Goal: Task Accomplishment & Management: Manage account settings

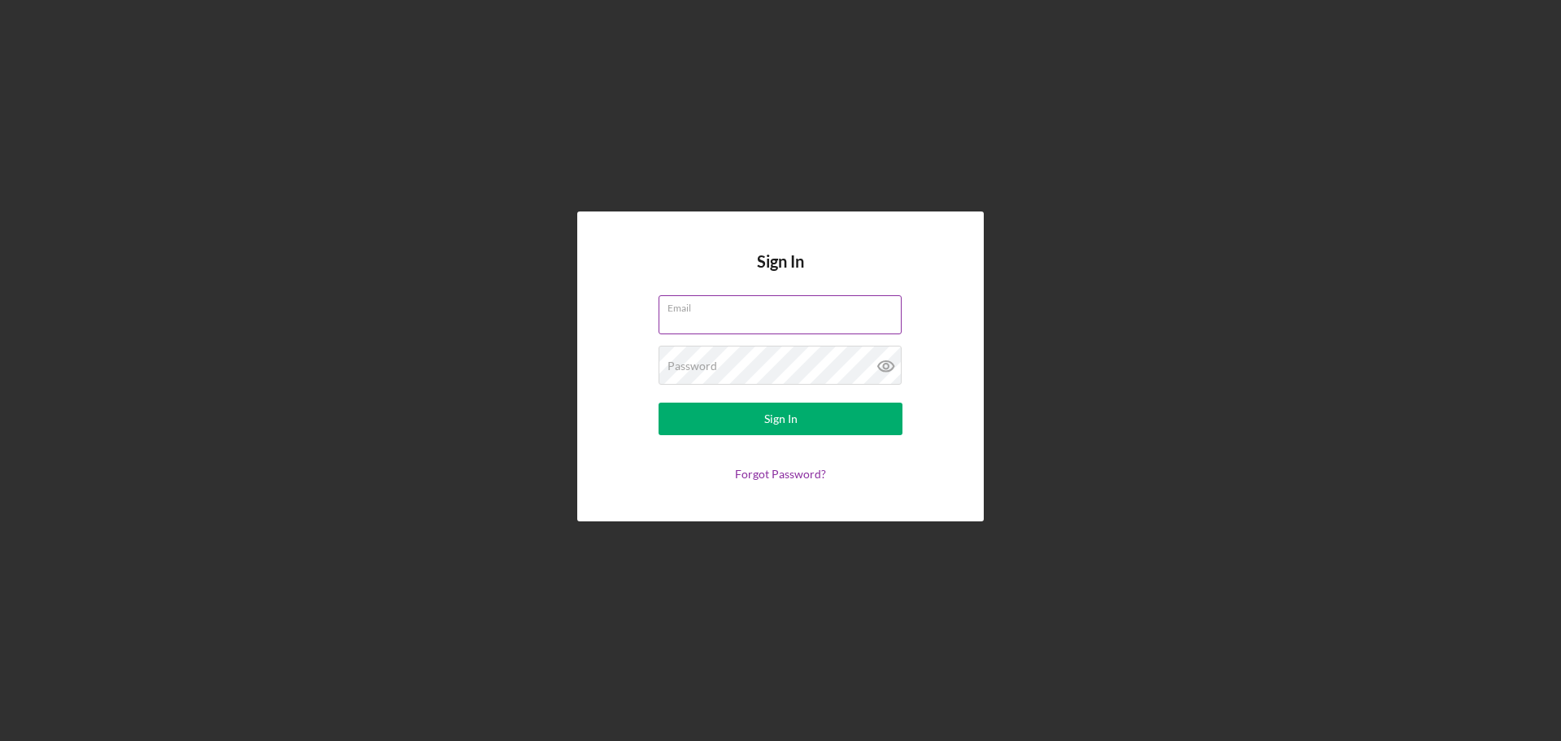
click at [706, 316] on input "Email" at bounding box center [780, 314] width 243 height 39
type input "[EMAIL_ADDRESS][DOMAIN_NAME]"
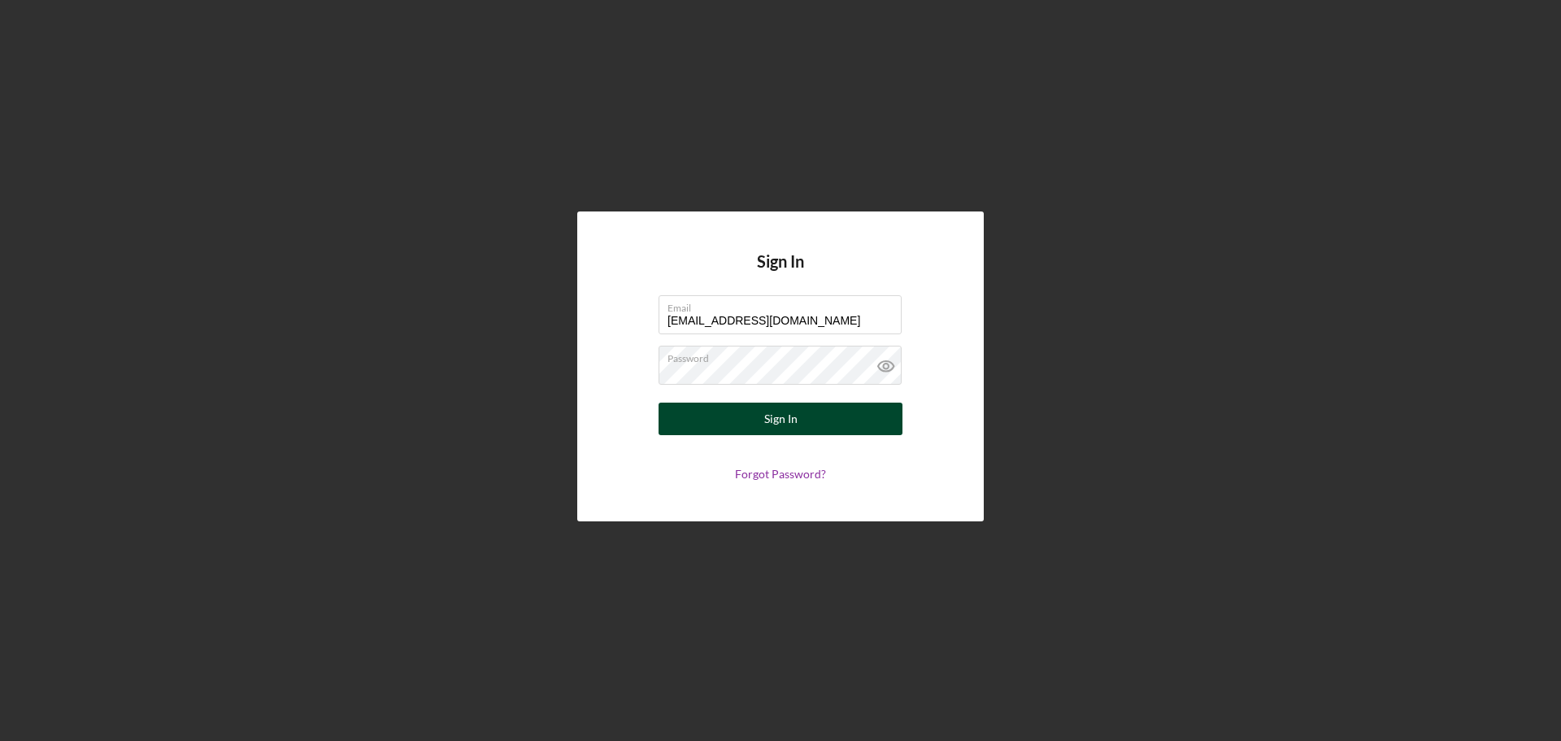
click at [763, 419] on button "Sign In" at bounding box center [781, 419] width 244 height 33
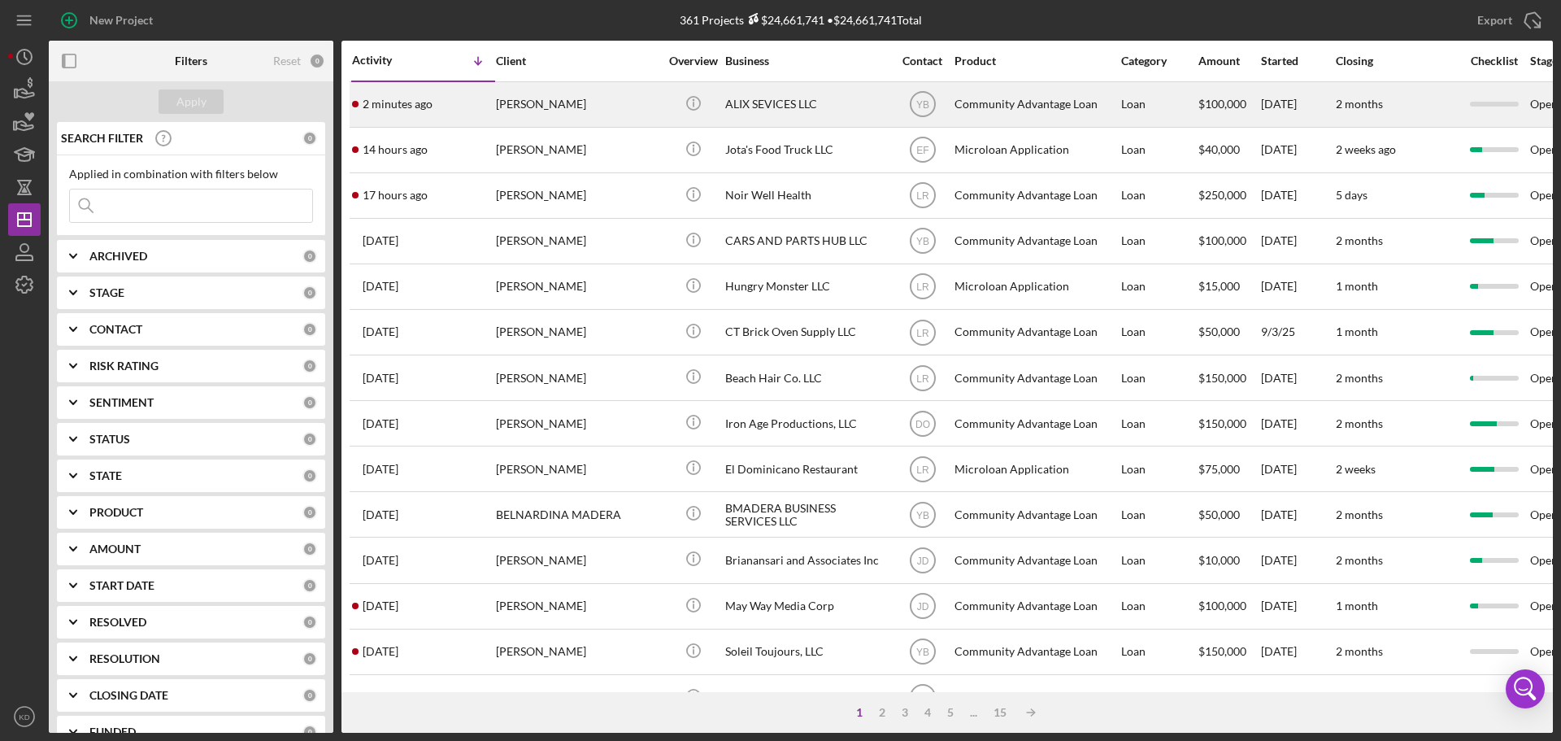
click at [781, 104] on div "ALIX SEVICES LLC" at bounding box center [806, 104] width 163 height 43
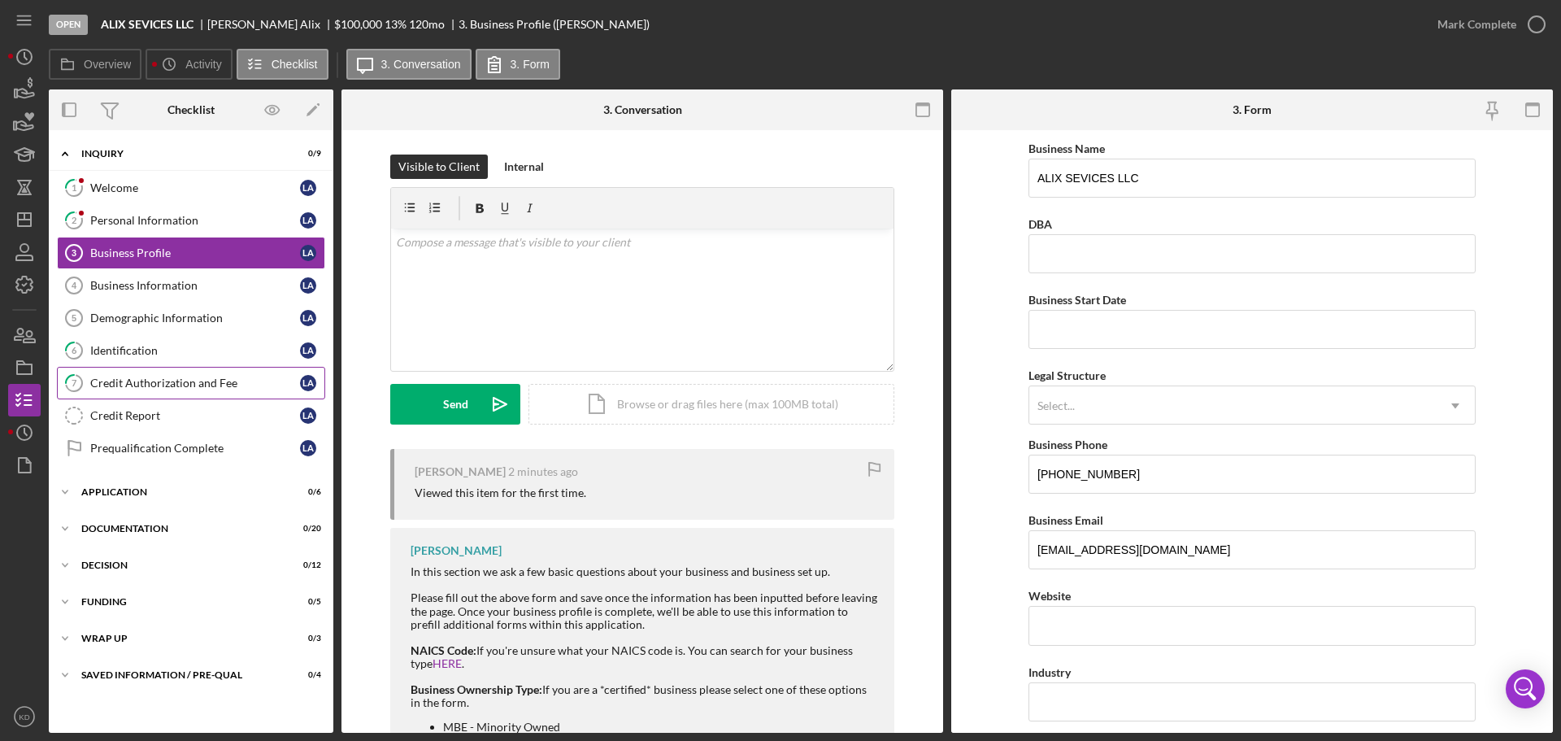
click at [167, 383] on div "Credit Authorization and Fee" at bounding box center [195, 383] width 210 height 13
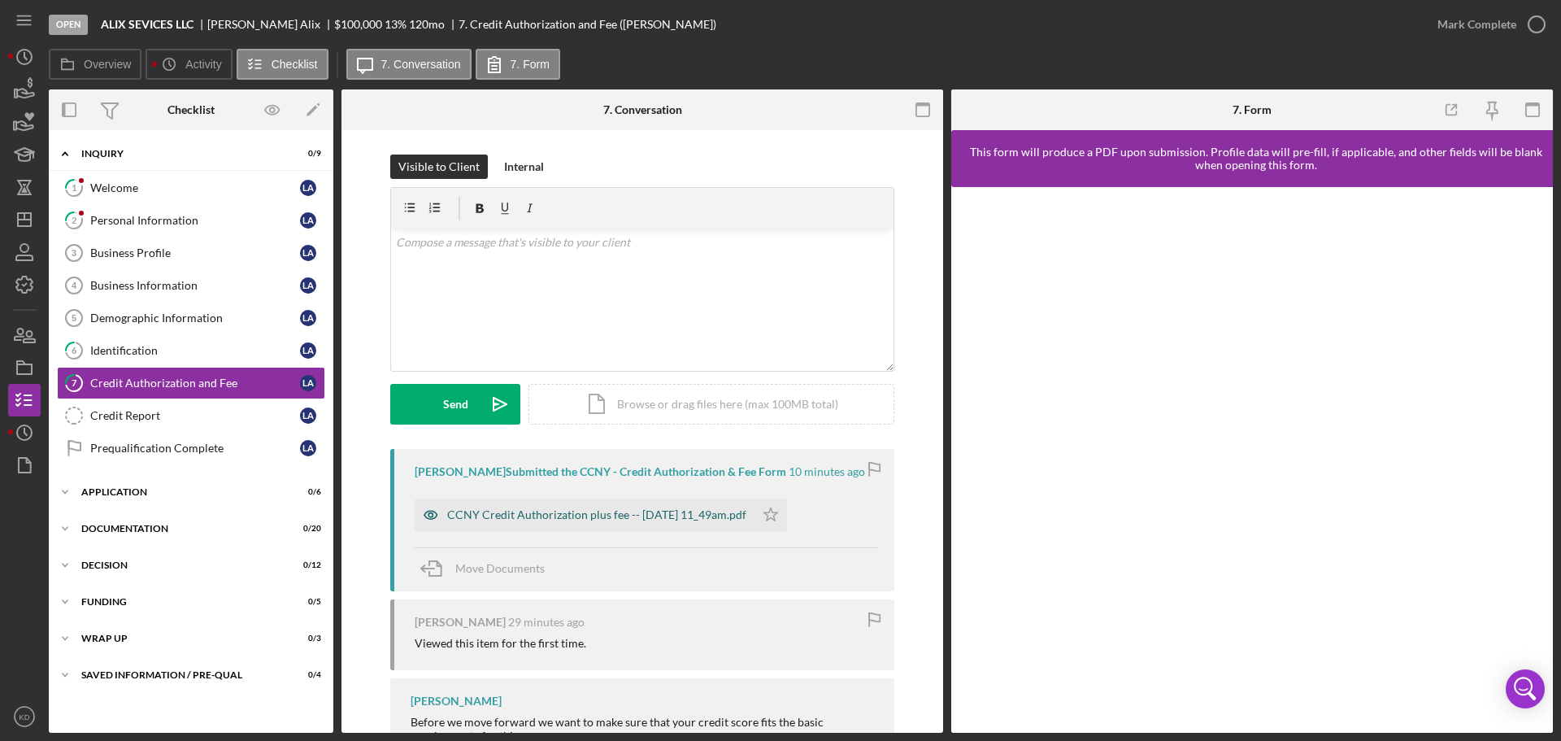
click at [620, 518] on div "CCNY Credit Authorization plus fee -- [DATE] 11_49am.pdf" at bounding box center [596, 514] width 299 height 13
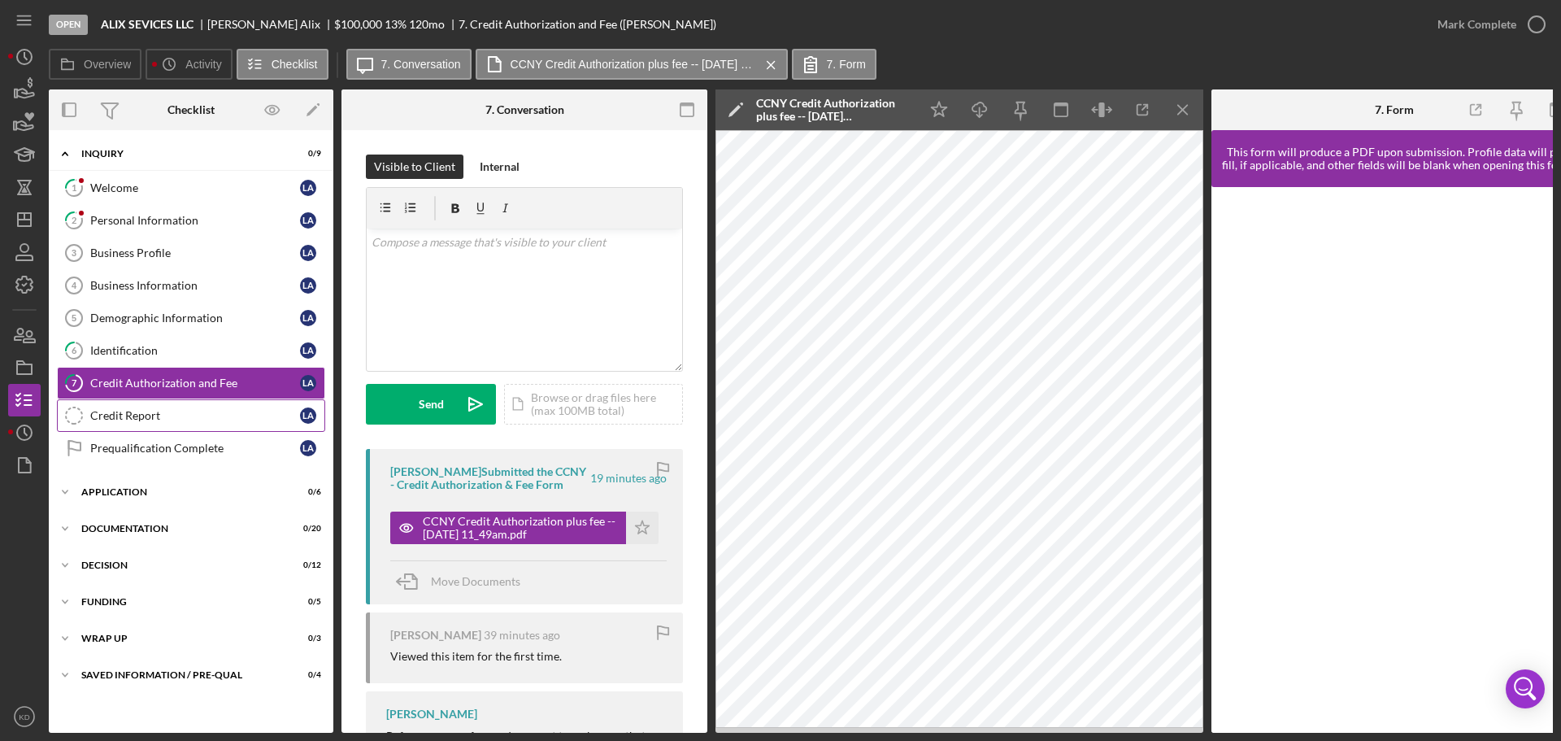
click at [102, 417] on div "Credit Report" at bounding box center [195, 415] width 210 height 13
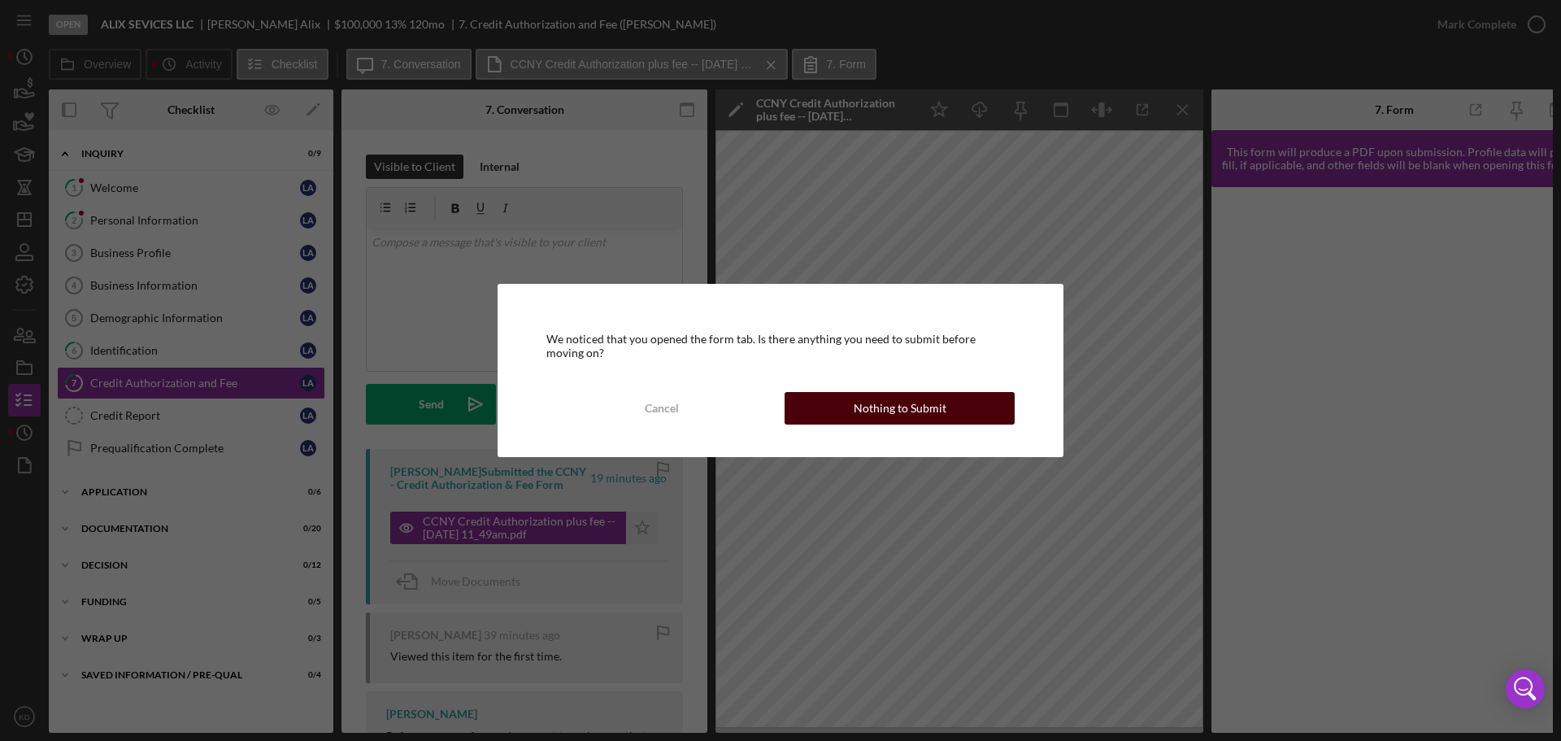
click at [870, 407] on div "Nothing to Submit" at bounding box center [900, 408] width 93 height 33
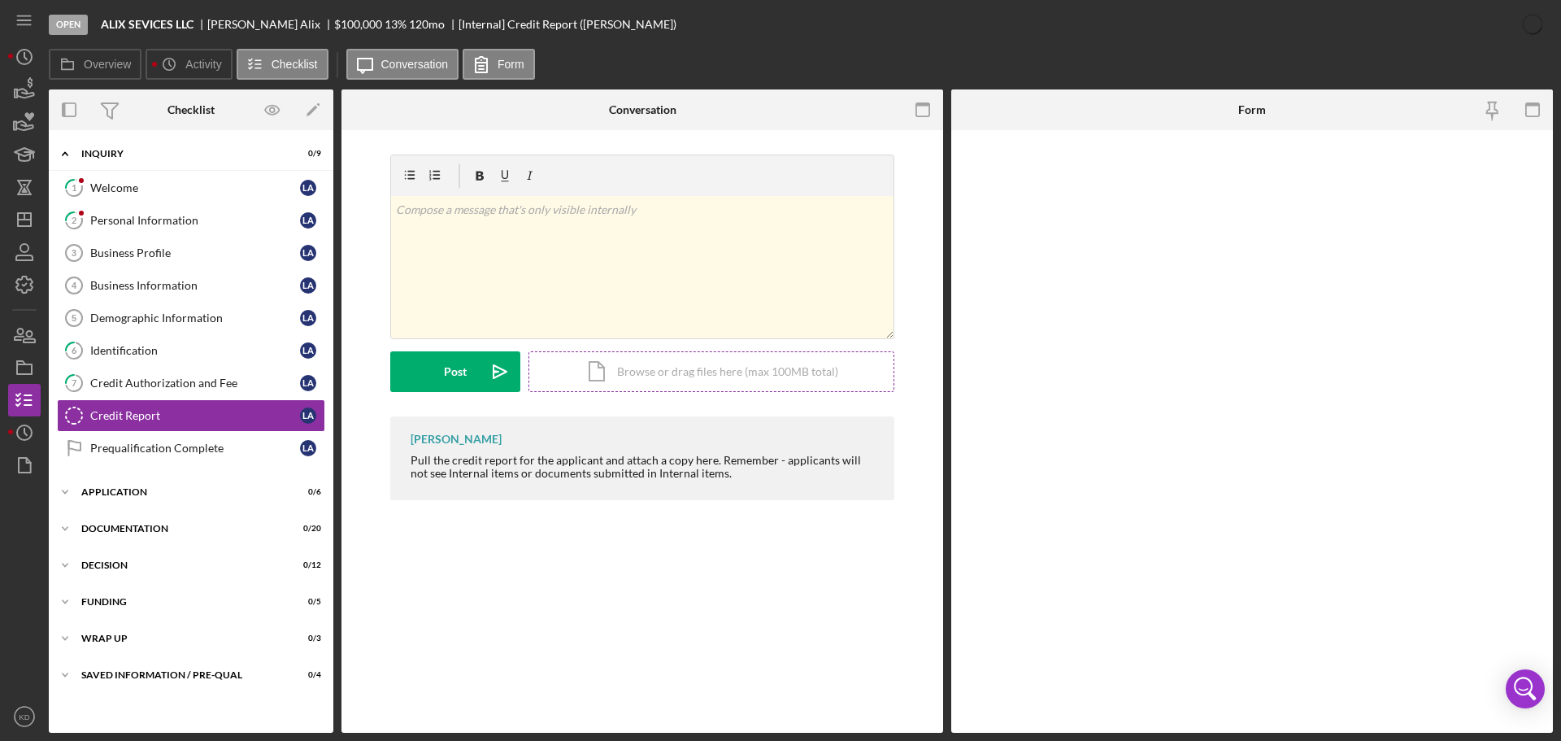
click at [691, 375] on div "Icon/Document Browse or drag files here (max 100MB total) Tap to choose files o…" at bounding box center [712, 371] width 366 height 41
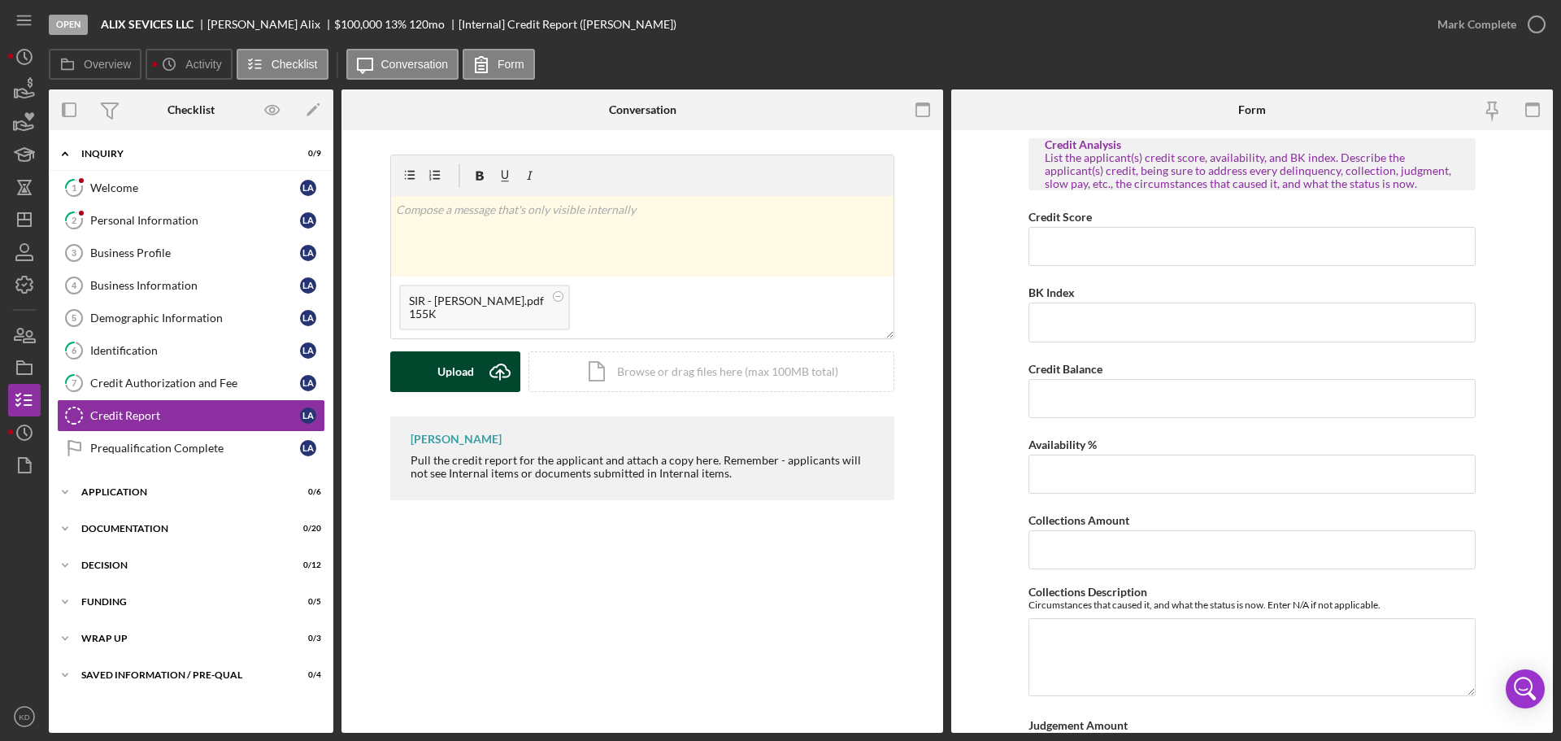
click at [472, 369] on div "Upload" at bounding box center [456, 371] width 37 height 41
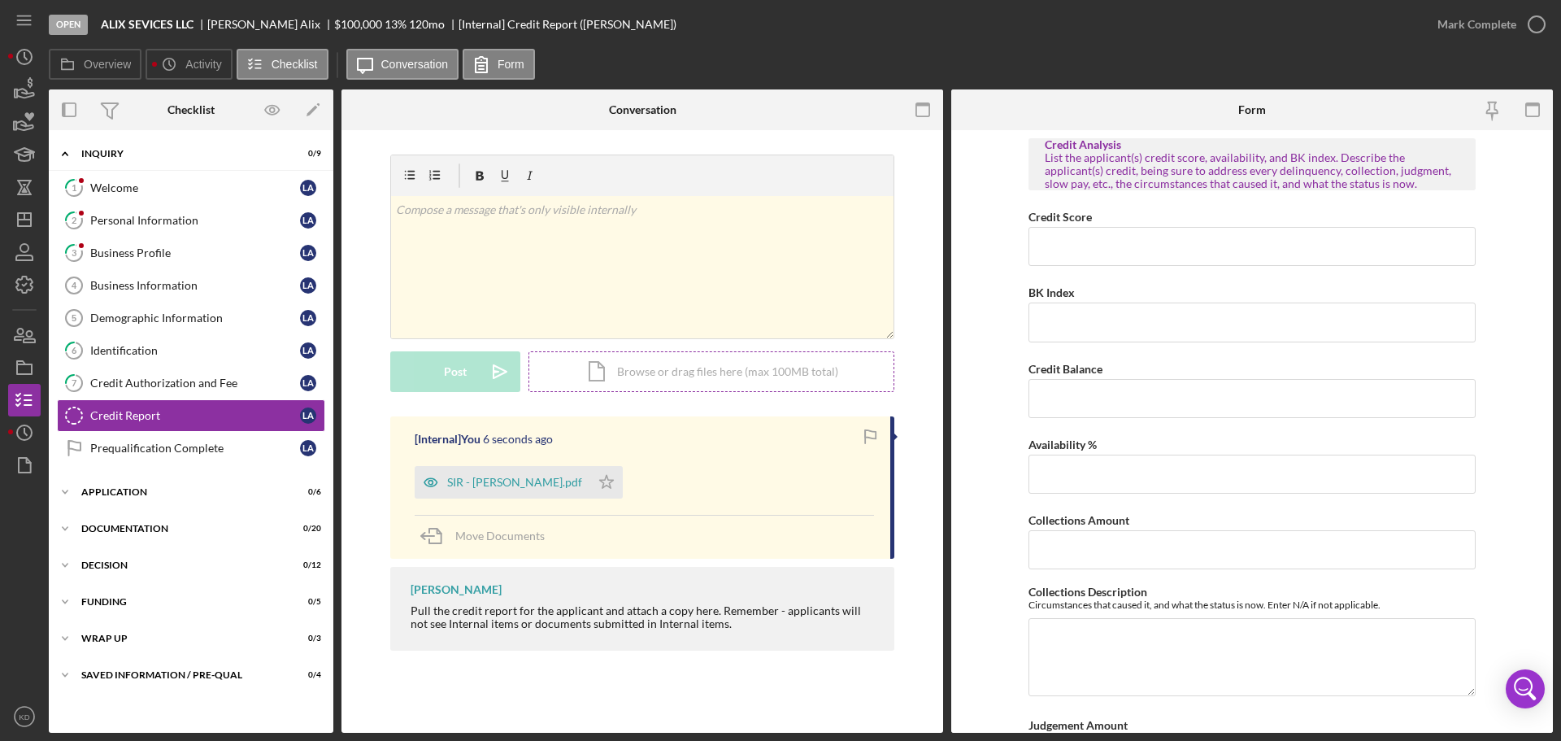
click at [749, 377] on div "Icon/Document Browse or drag files here (max 100MB total) Tap to choose files o…" at bounding box center [712, 371] width 366 height 41
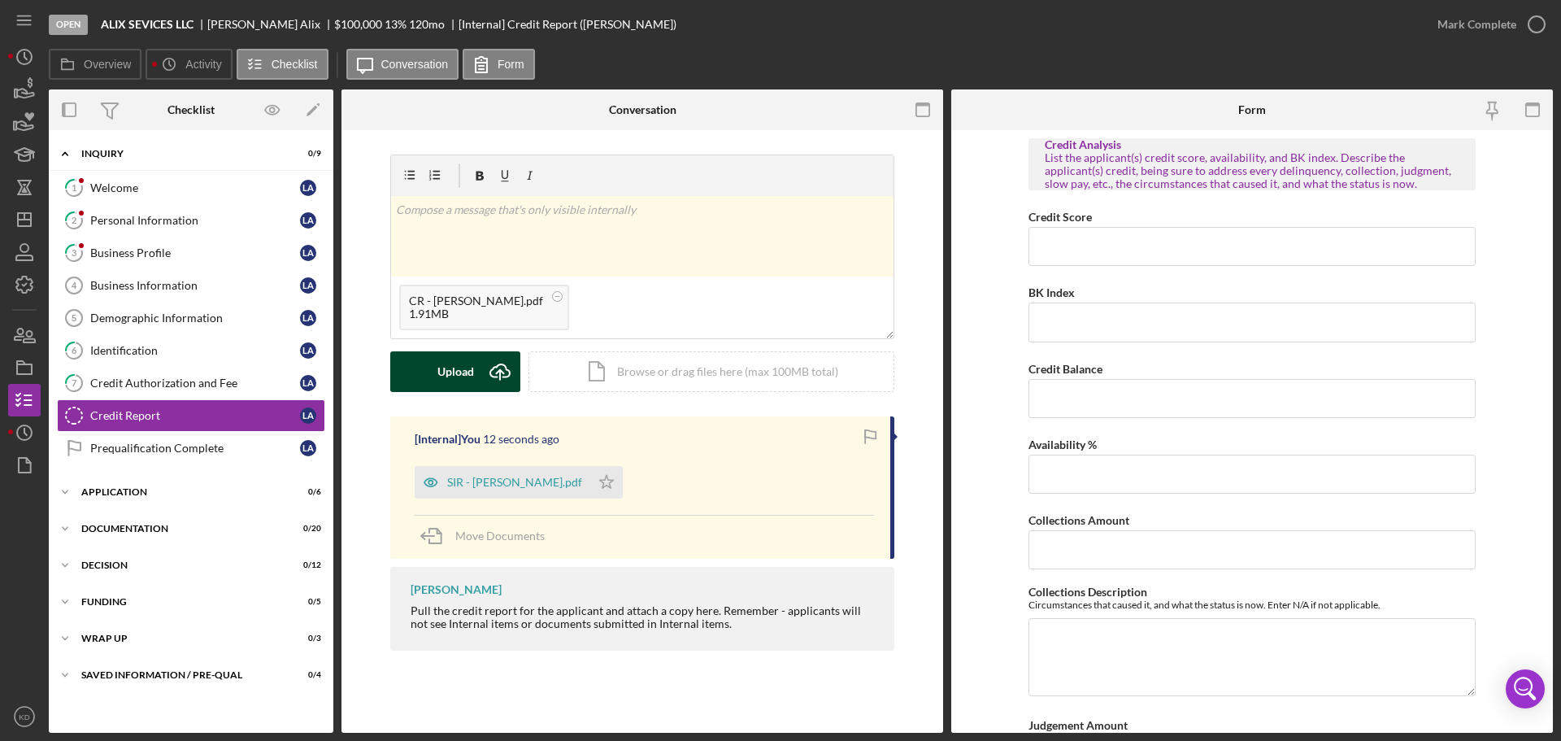
click at [459, 371] on div "Upload" at bounding box center [456, 371] width 37 height 41
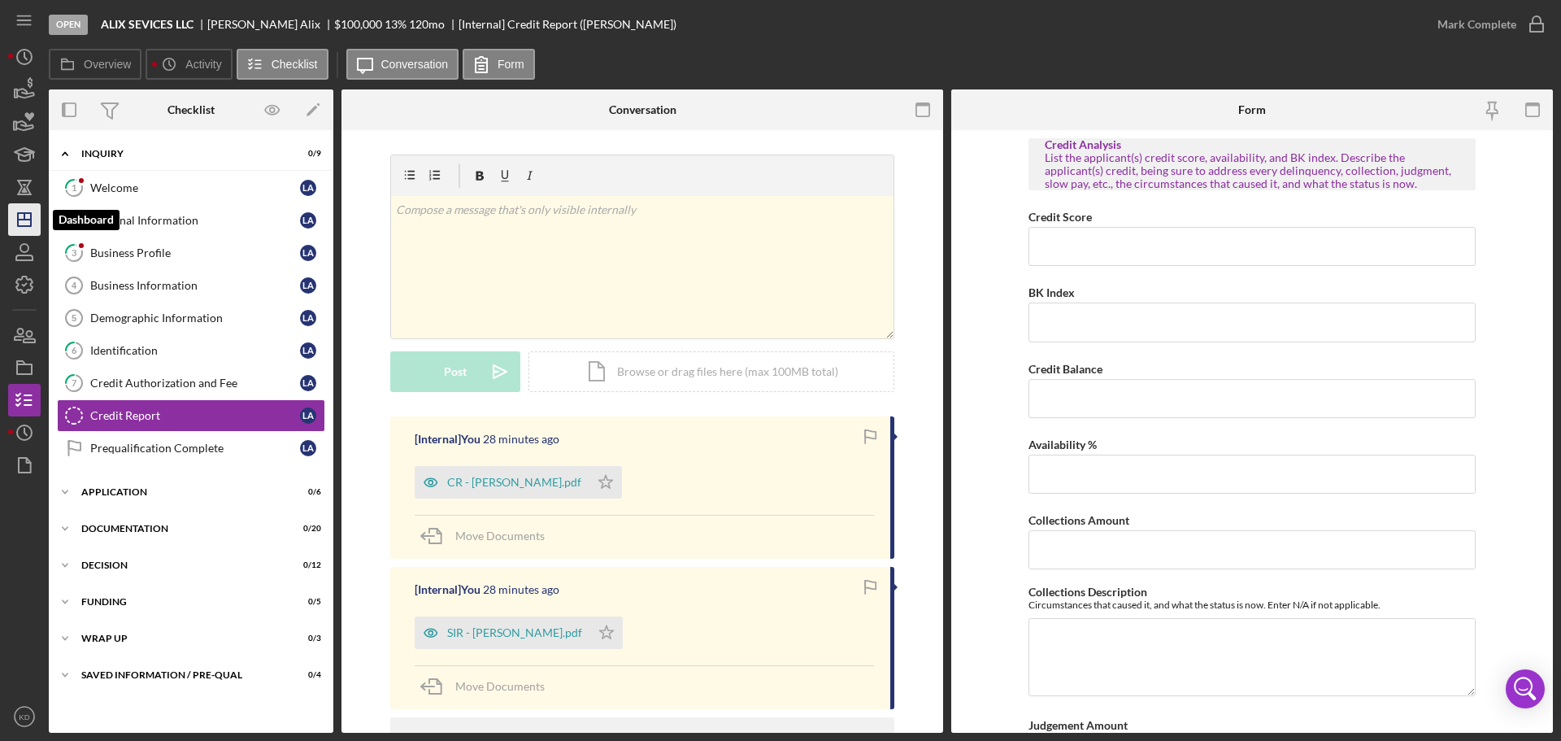
drag, startPoint x: 27, startPoint y: 219, endPoint x: 37, endPoint y: 223, distance: 10.6
click at [27, 220] on line "button" at bounding box center [24, 220] width 13 height 0
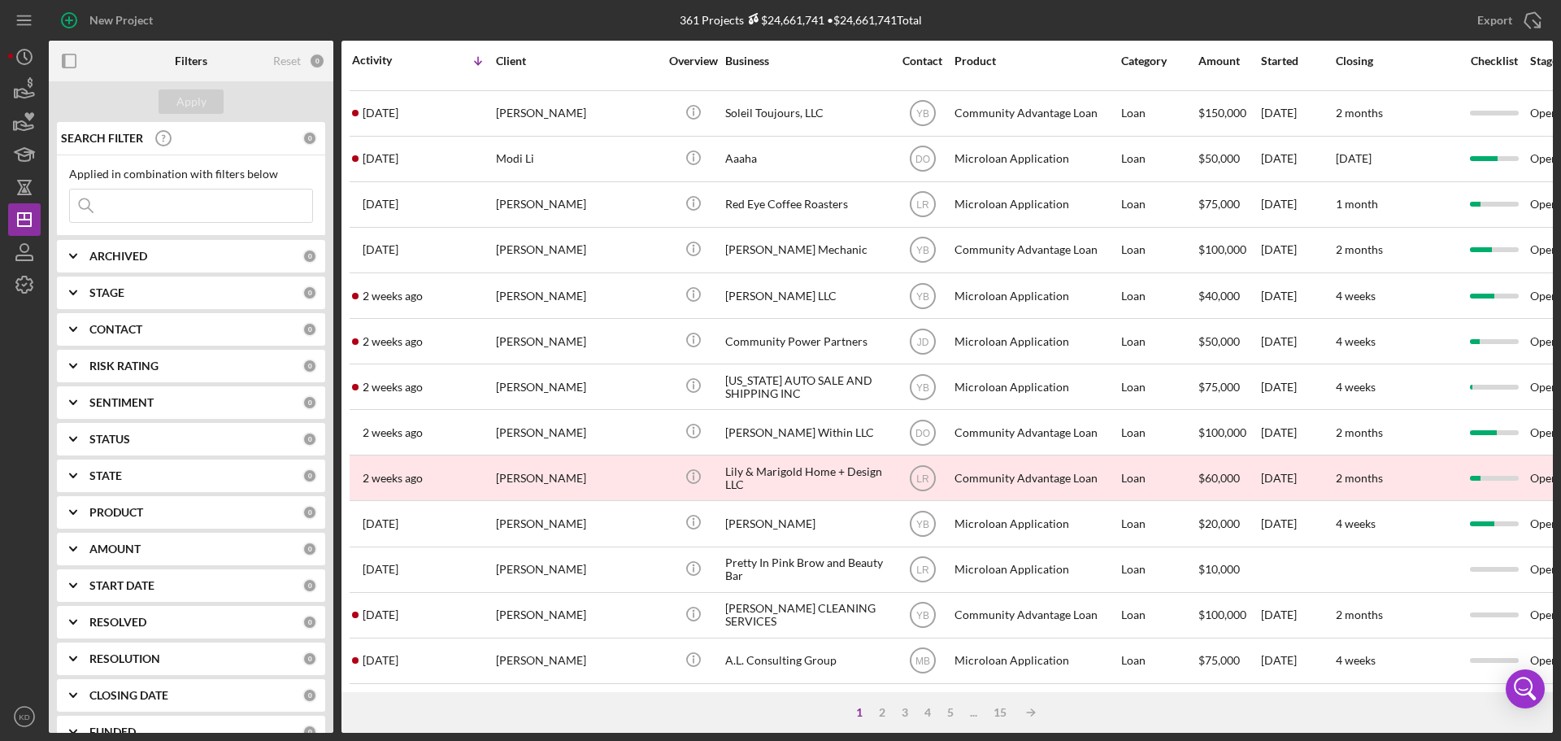
scroll to position [551, 0]
click at [878, 715] on div "2" at bounding box center [882, 712] width 23 height 13
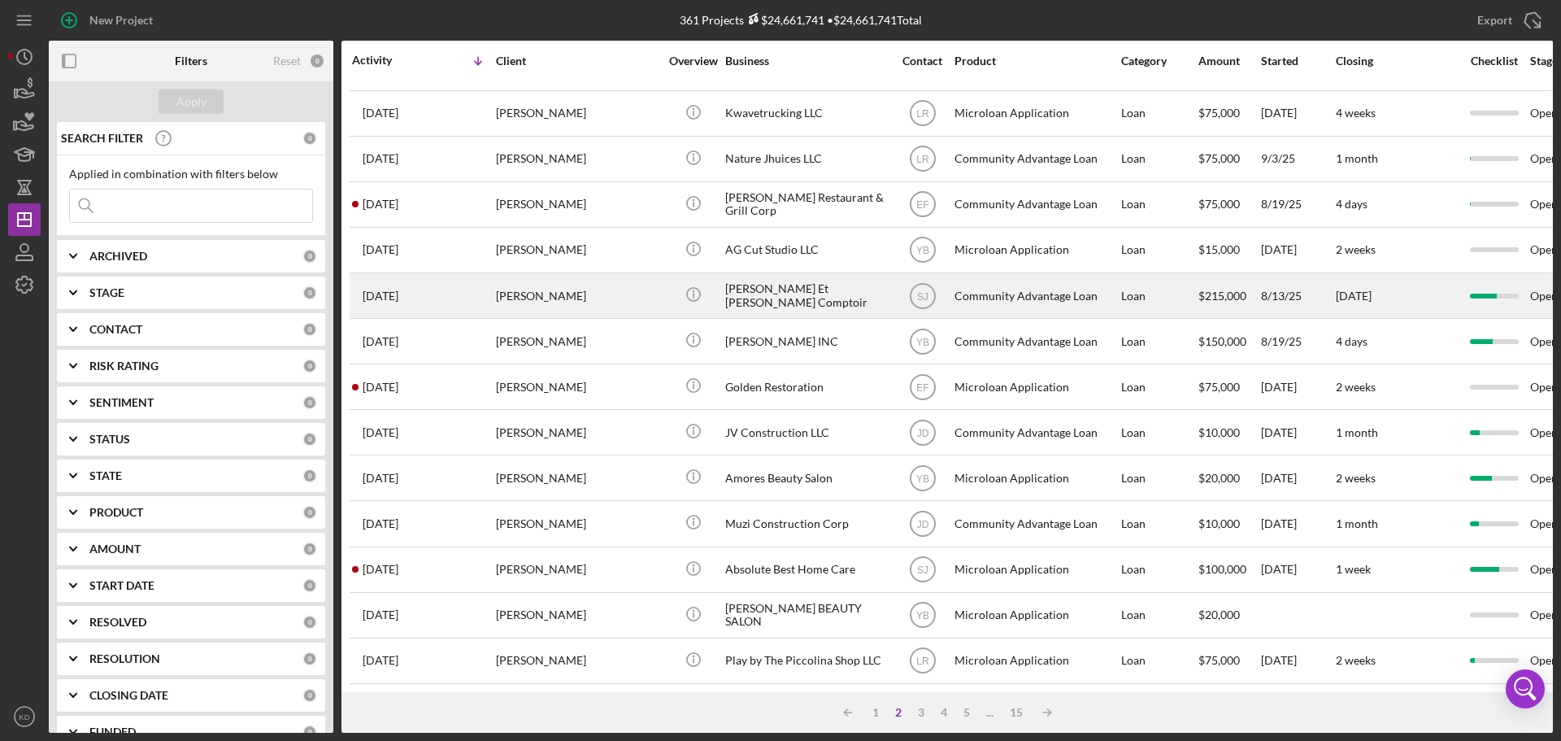
click at [770, 281] on div "[PERSON_NAME] Et [PERSON_NAME] Comptoir" at bounding box center [806, 295] width 163 height 43
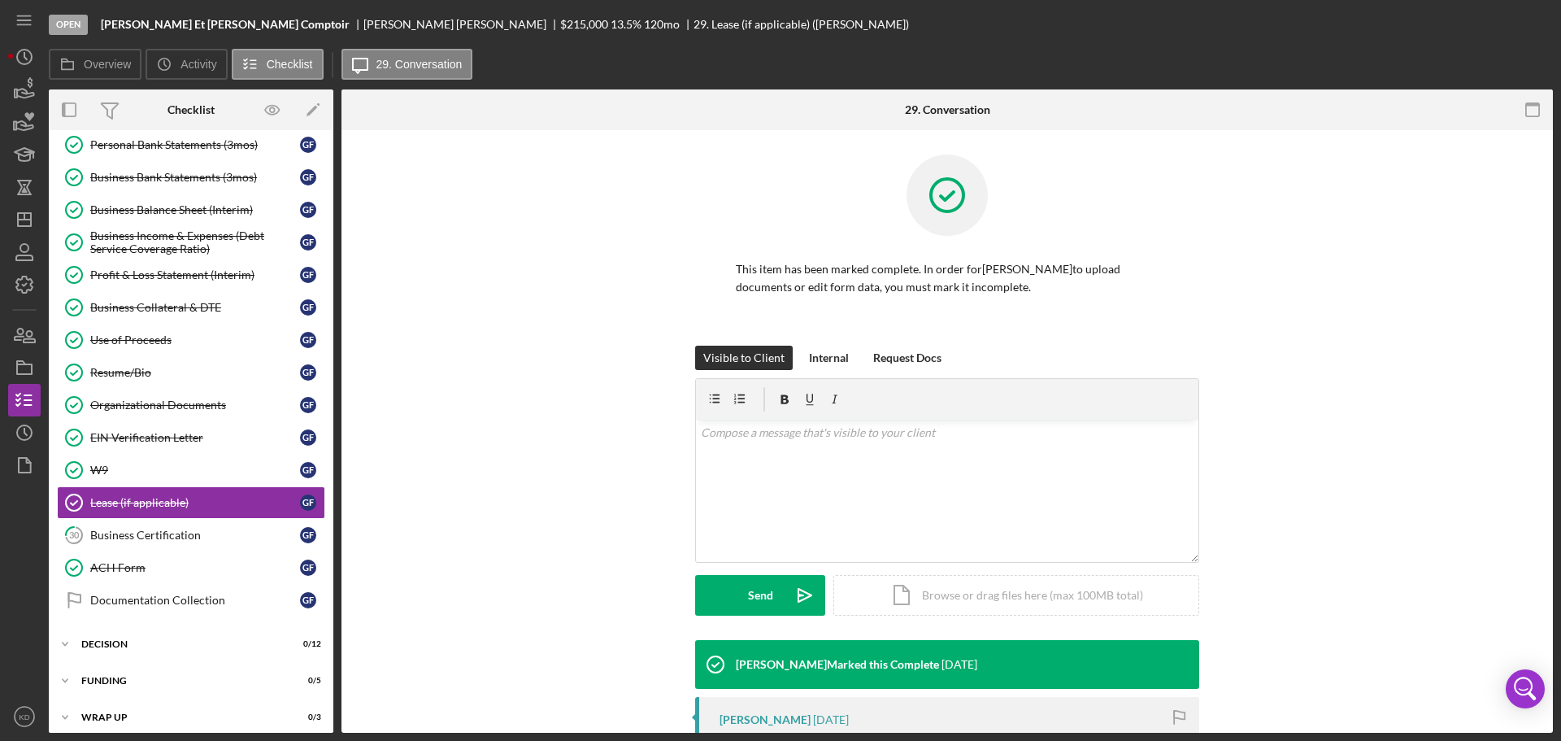
scroll to position [324, 0]
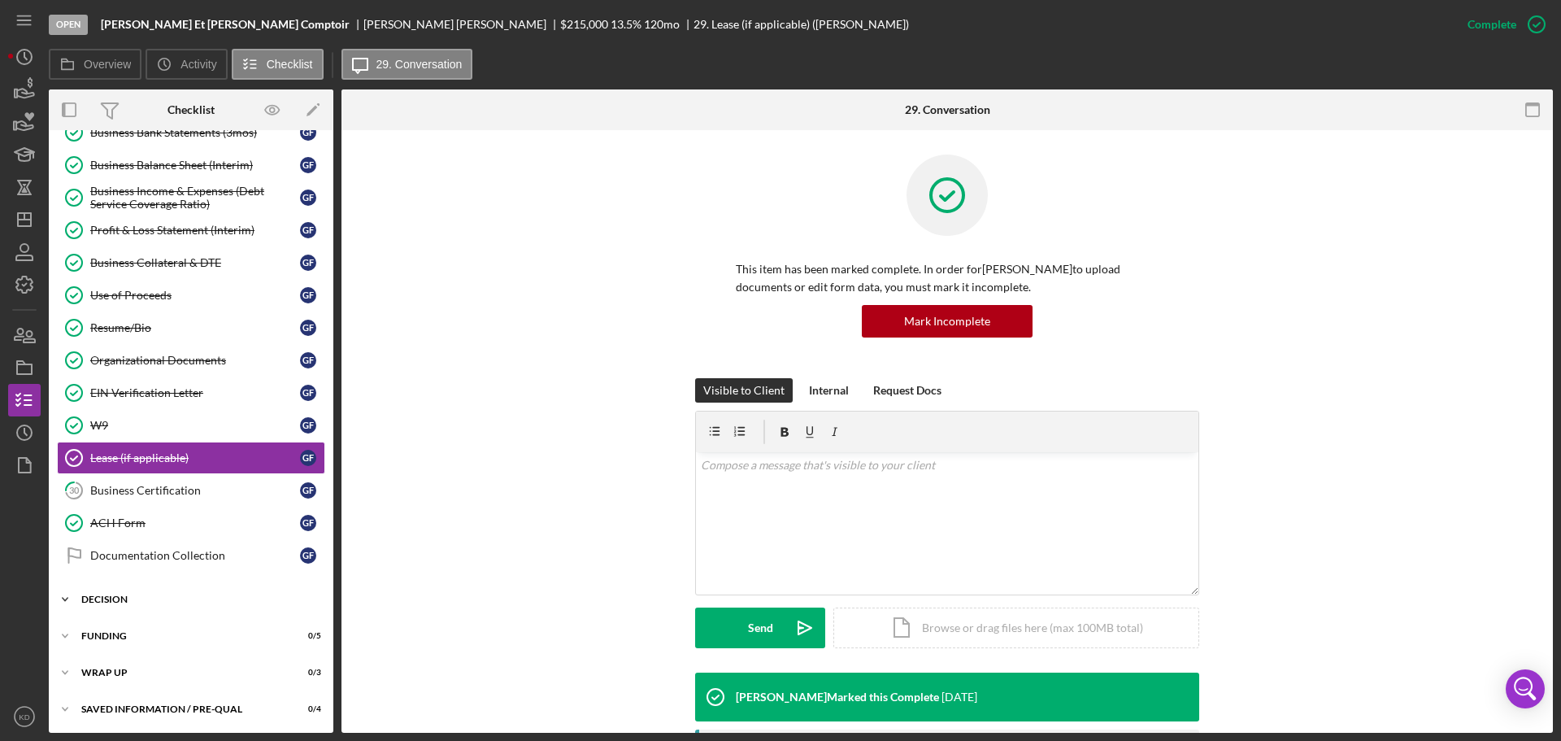
click at [63, 594] on icon "Icon/Expander" at bounding box center [65, 599] width 33 height 33
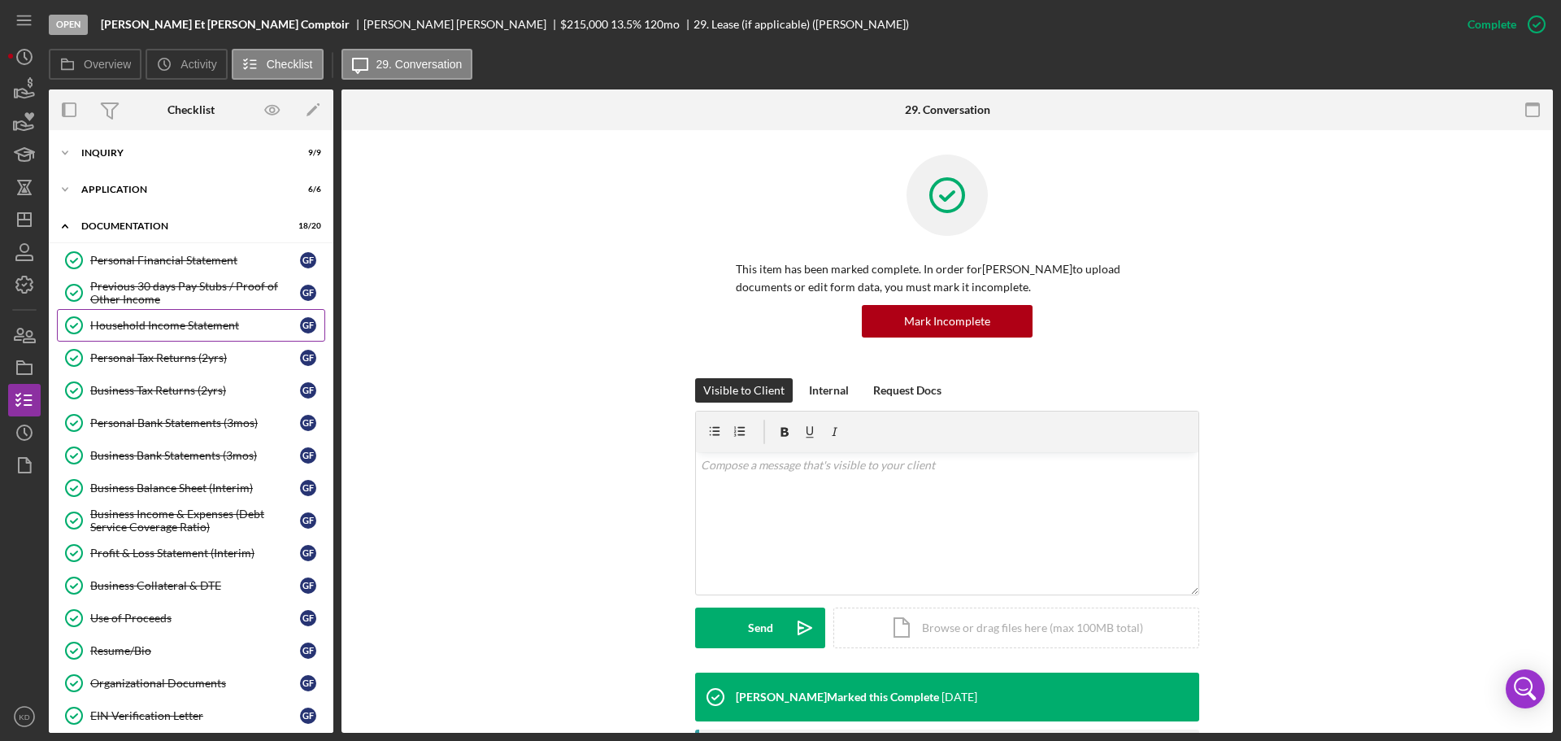
scroll to position [0, 0]
click at [62, 185] on icon "Icon/Expander" at bounding box center [65, 190] width 33 height 33
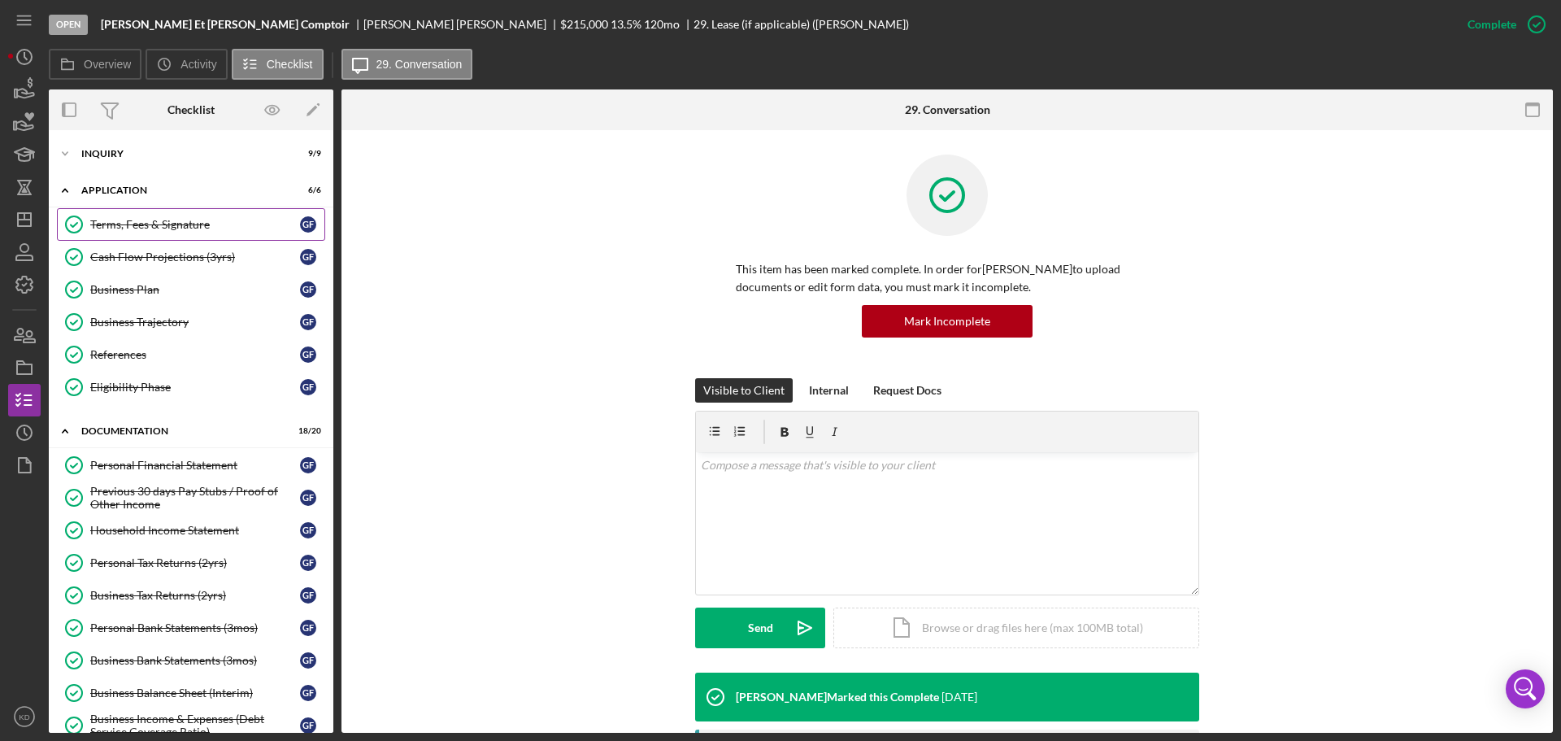
click at [155, 224] on div "Terms, Fees & Signature" at bounding box center [195, 224] width 210 height 13
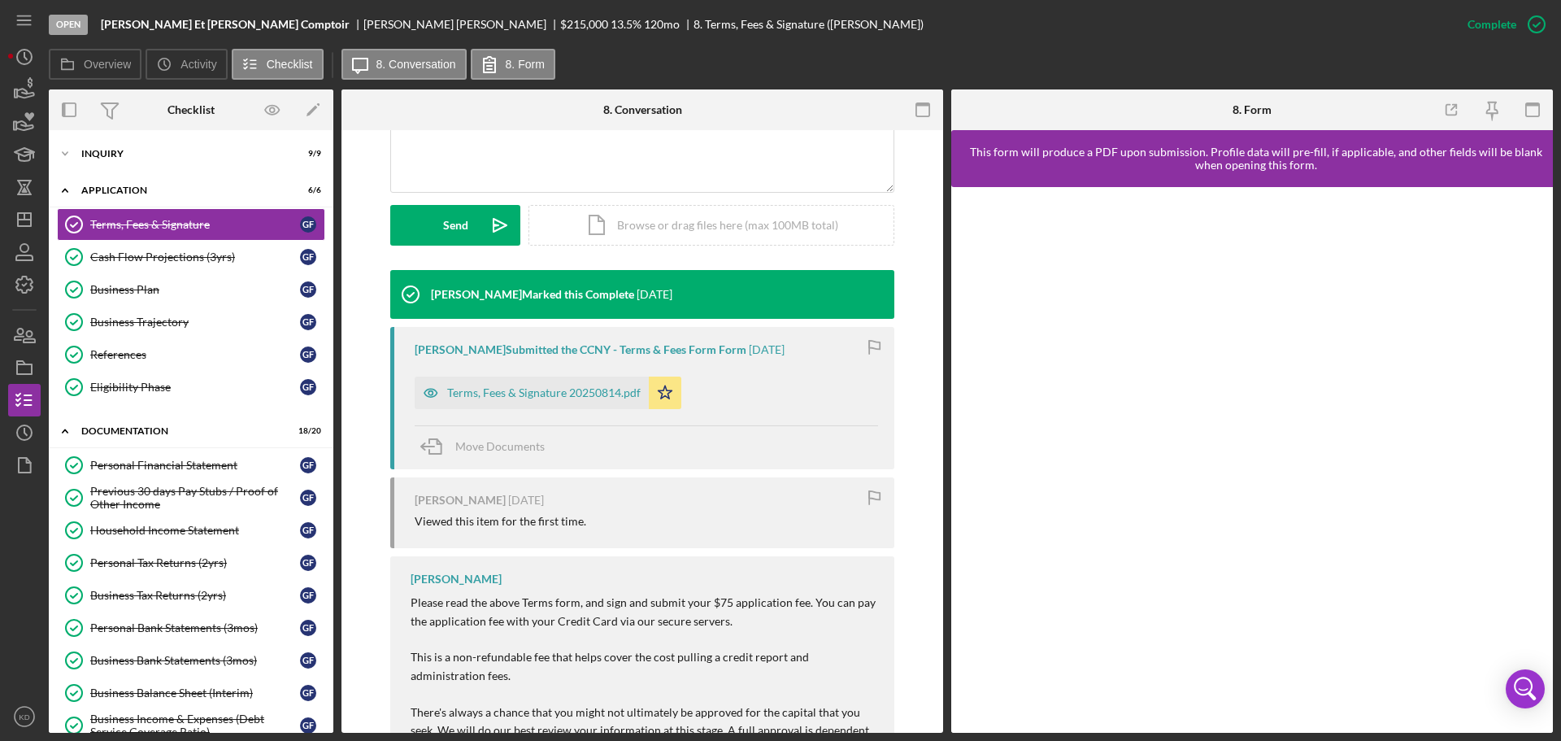
scroll to position [404, 0]
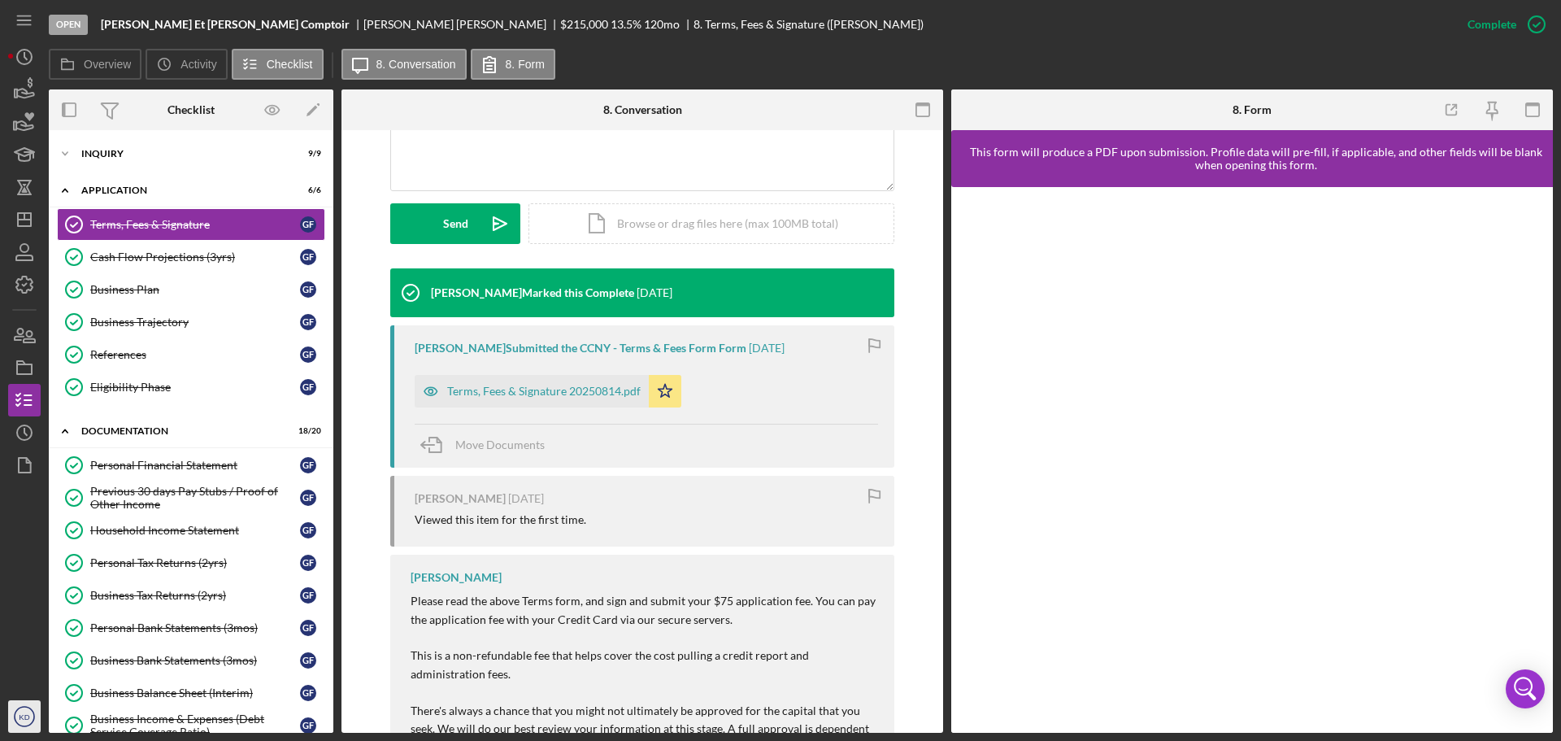
click at [26, 721] on icon "KD" at bounding box center [24, 716] width 33 height 41
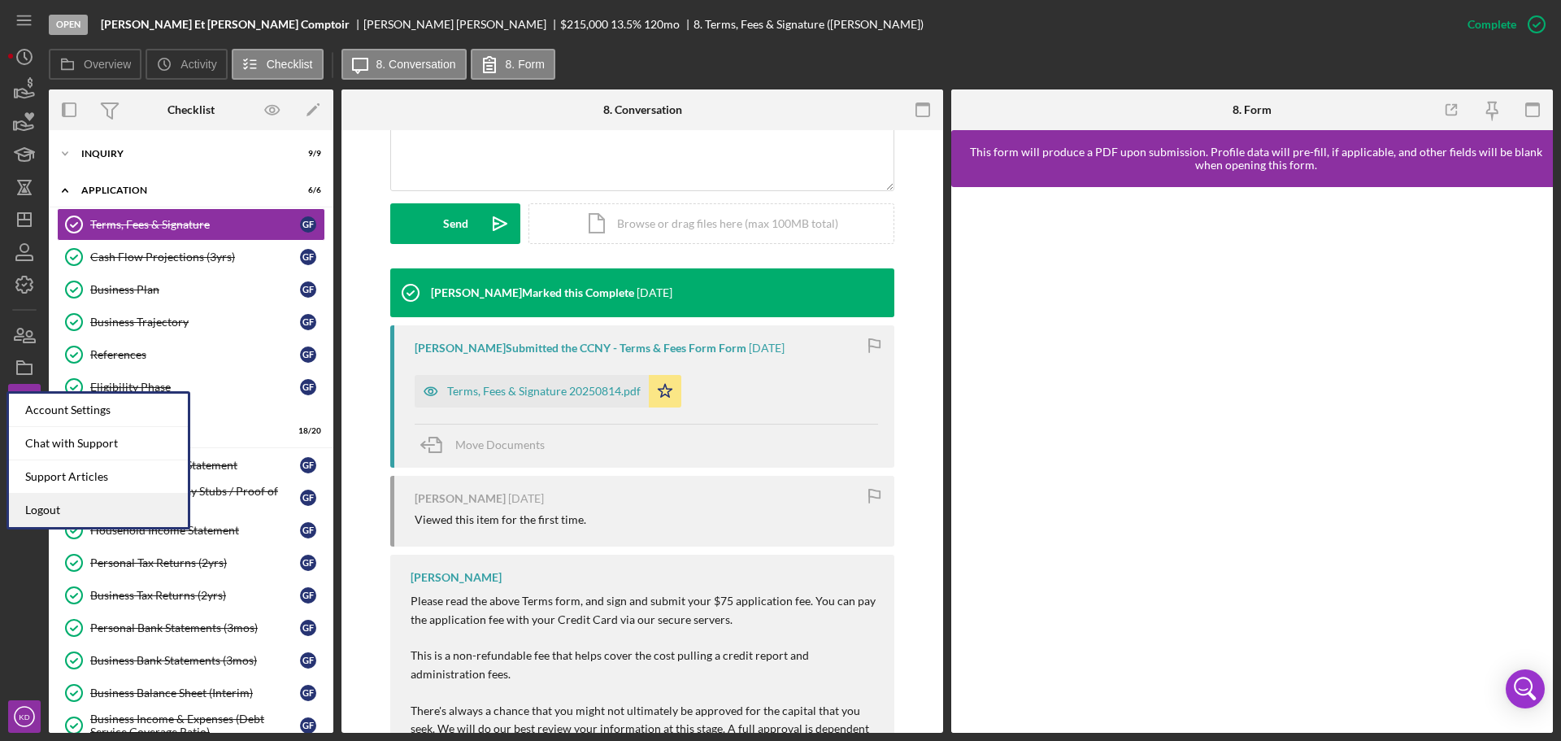
click at [48, 508] on link "Logout" at bounding box center [98, 510] width 179 height 33
